Goal: Task Accomplishment & Management: Use online tool/utility

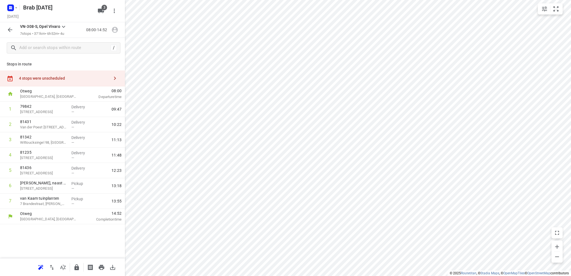
click at [9, 26] on icon "button" at bounding box center [10, 29] width 7 height 7
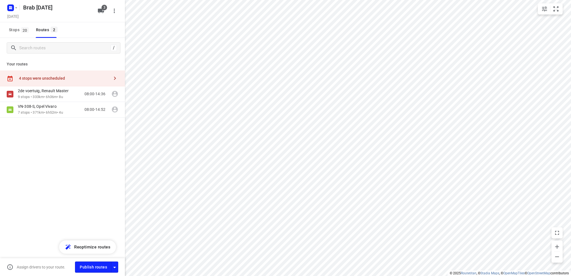
click at [9, 26] on span "Stops 20" at bounding box center [19, 29] width 21 height 7
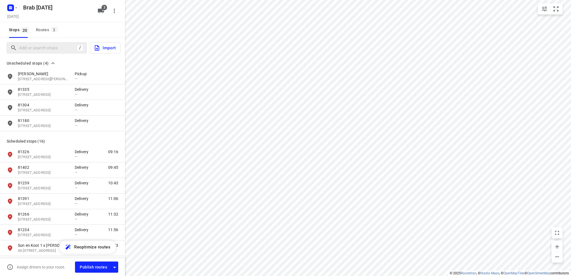
click at [18, 48] on div at bounding box center [43, 48] width 67 height 9
type input "l"
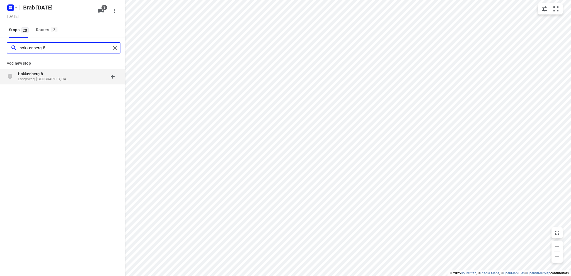
type input "hokkenberg 8"
click at [60, 76] on p "Hokkenberg 8" at bounding box center [43, 74] width 51 height 6
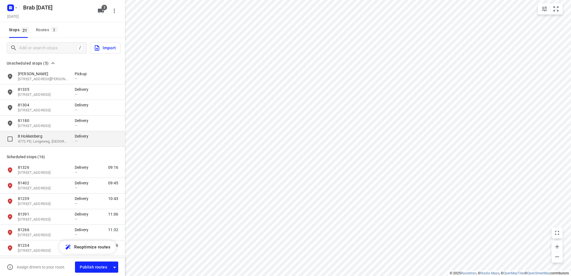
click at [43, 139] on p "8 Hokkenberg" at bounding box center [43, 137] width 51 height 6
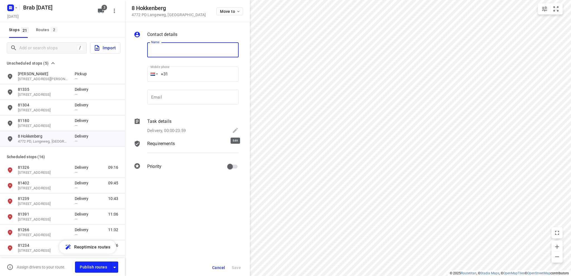
click at [235, 129] on icon at bounding box center [235, 130] width 7 height 7
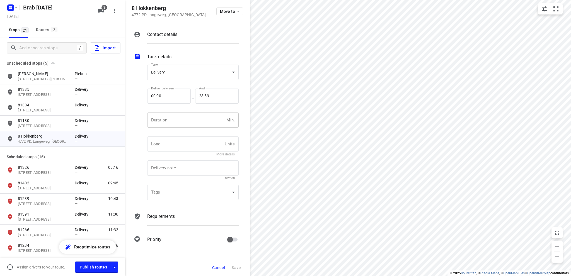
click at [167, 119] on input "number" at bounding box center [185, 120] width 77 height 15
type input "10"
click at [239, 266] on span "Save" at bounding box center [236, 268] width 9 height 4
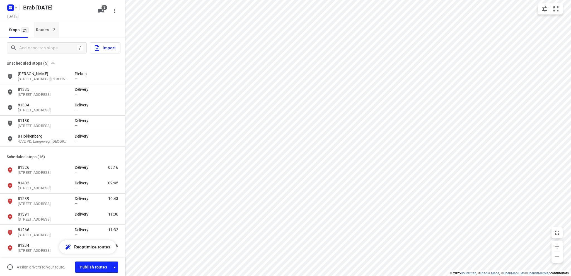
click at [37, 29] on div "Routes 2" at bounding box center [47, 29] width 23 height 7
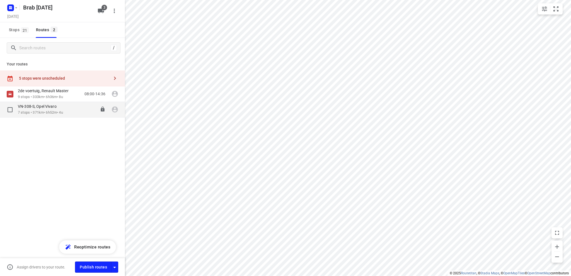
click at [44, 111] on p "7 stops • 371km • 6h52m • 4u" at bounding box center [40, 112] width 45 height 5
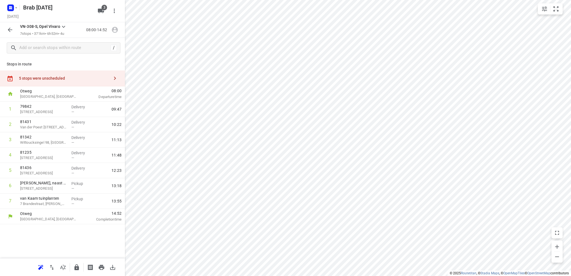
click at [49, 76] on div "5 stops were unscheduled" at bounding box center [64, 78] width 90 height 4
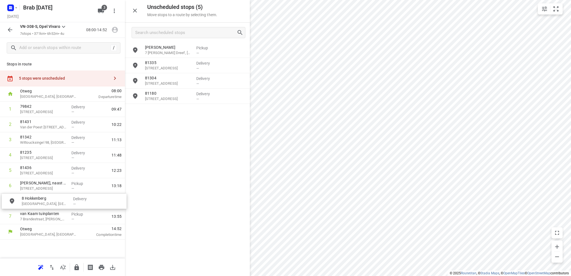
drag, startPoint x: 175, startPoint y: 116, endPoint x: 52, endPoint y: 209, distance: 154.6
click at [135, 10] on icon "button" at bounding box center [135, 11] width 4 height 4
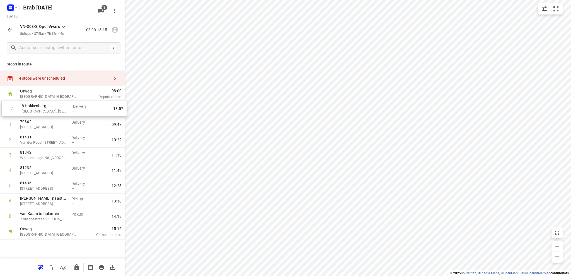
drag, startPoint x: 32, startPoint y: 205, endPoint x: 33, endPoint y: 111, distance: 94.0
click at [33, 111] on div "1 79842 19 Haymanstraat, Middelburg Delivery — 09:47 2 81431 [STREET_ADDRESS] D…" at bounding box center [62, 163] width 125 height 123
drag, startPoint x: 38, startPoint y: 190, endPoint x: 35, endPoint y: 127, distance: 63.1
click at [35, 127] on div "1 [GEOGRAPHIC_DATA], [GEOGRAPHIC_DATA] Delivery — 08:51 2 79842 19 Haymanstraat…" at bounding box center [62, 163] width 125 height 123
drag, startPoint x: 39, startPoint y: 190, endPoint x: 33, endPoint y: 141, distance: 49.4
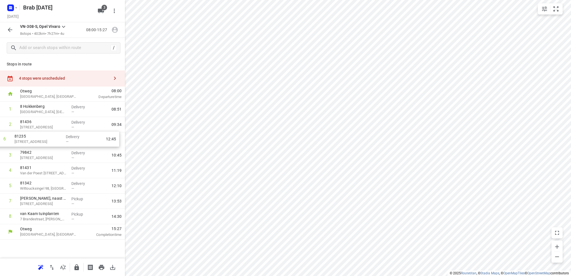
click at [33, 141] on div "1 [GEOGRAPHIC_DATA], [GEOGRAPHIC_DATA] Delivery — 08:51 2 81436 [GEOGRAPHIC_DAT…" at bounding box center [62, 163] width 125 height 123
click at [101, 267] on icon "button" at bounding box center [102, 267] width 6 height 5
